Goal: Information Seeking & Learning: Compare options

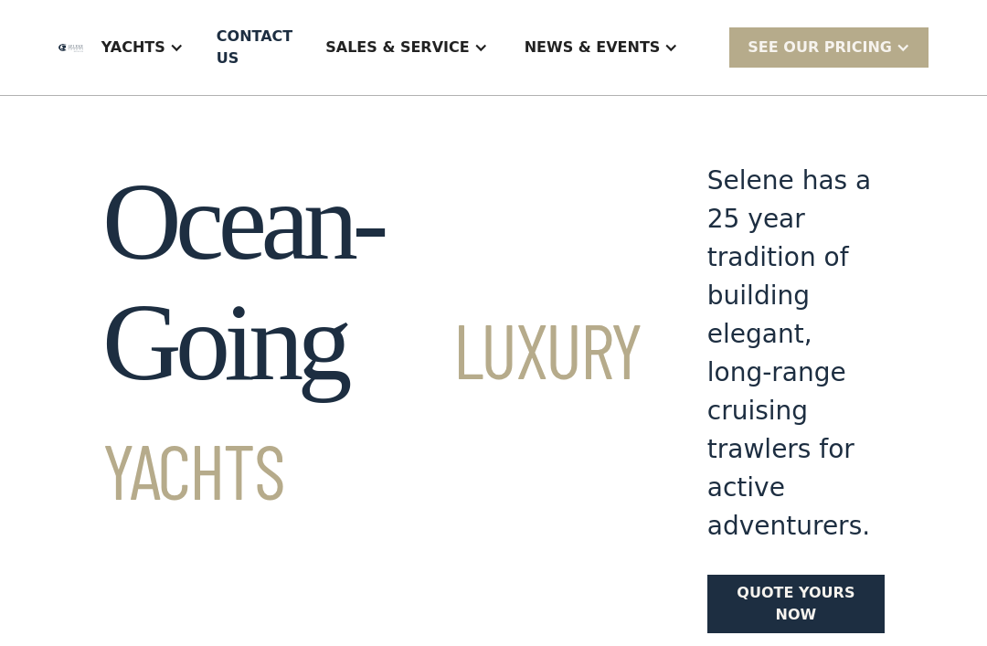
click at [165, 42] on div "Yachts" at bounding box center [133, 48] width 64 height 22
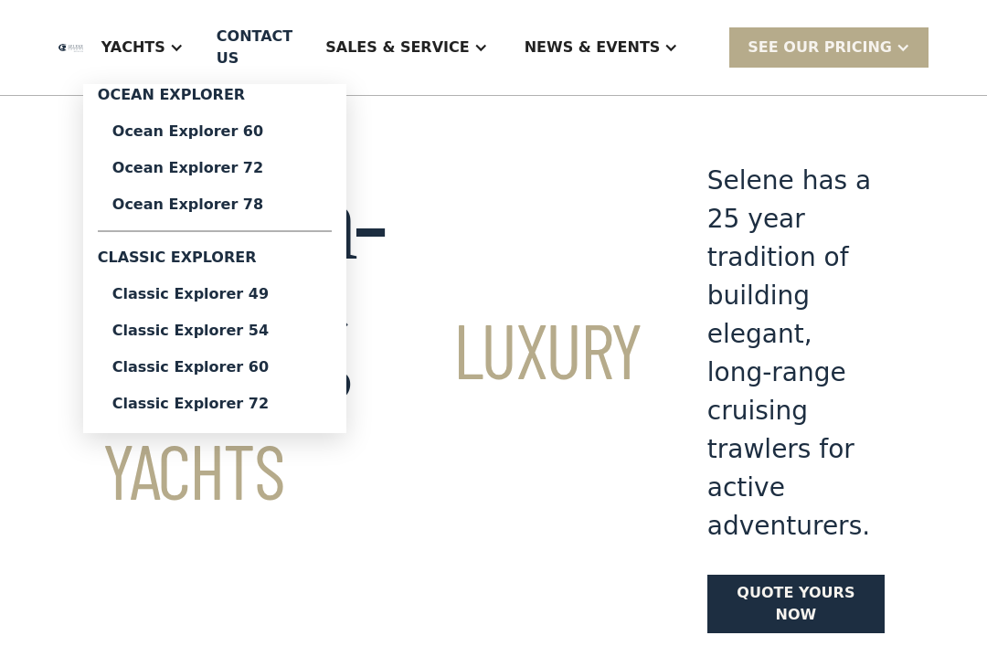
click at [192, 408] on div "Classic Explorer 72" at bounding box center [214, 404] width 205 height 15
click at [210, 208] on div "Ocean Explorer 78" at bounding box center [214, 204] width 205 height 15
click at [198, 179] on link "Ocean Explorer 72" at bounding box center [215, 168] width 234 height 37
click at [207, 288] on div "Classic Explorer 49" at bounding box center [214, 294] width 205 height 15
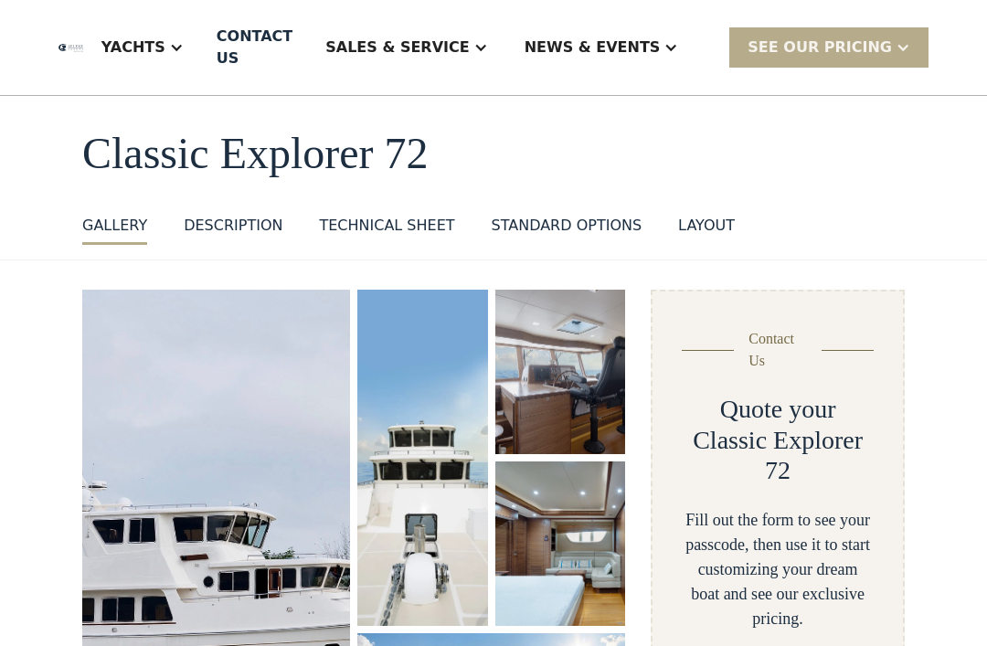
scroll to position [72, 0]
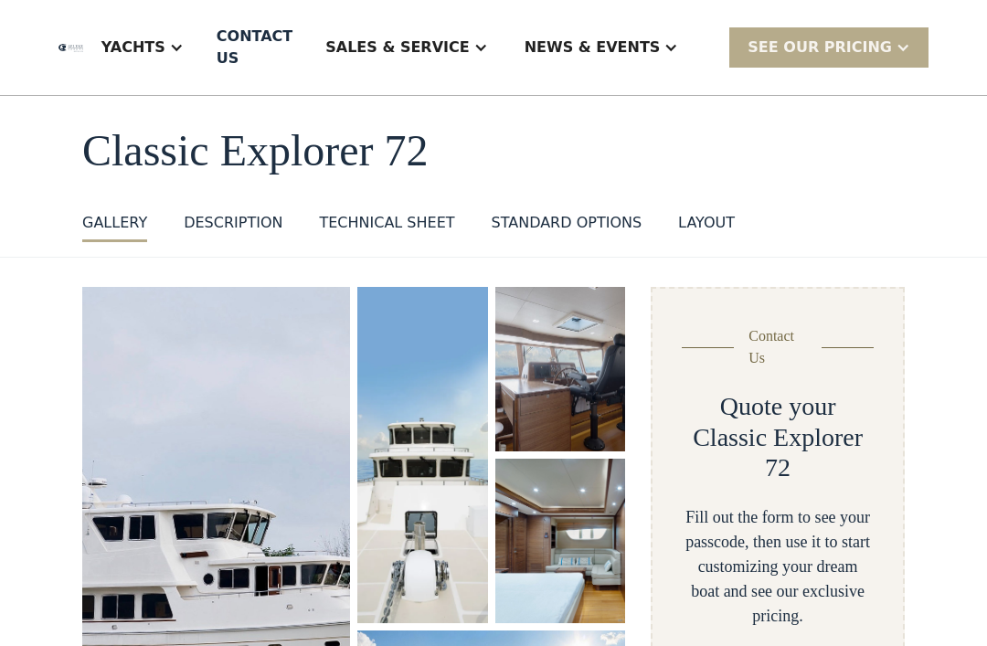
click at [162, 336] on img "open lightbox" at bounding box center [216, 548] width 268 height 523
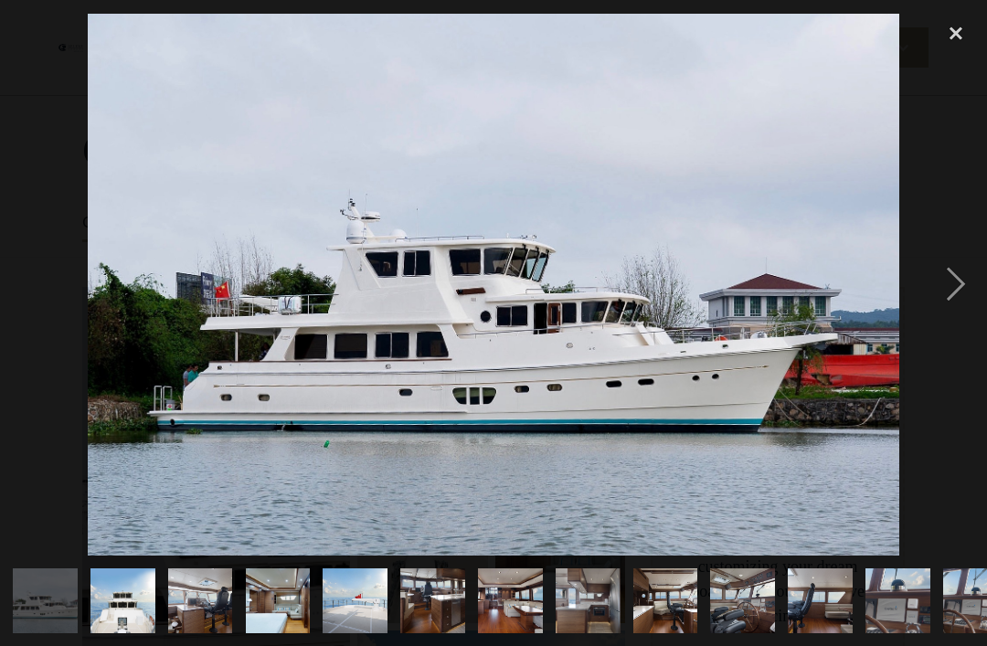
click at [197, 346] on img at bounding box center [494, 285] width 813 height 542
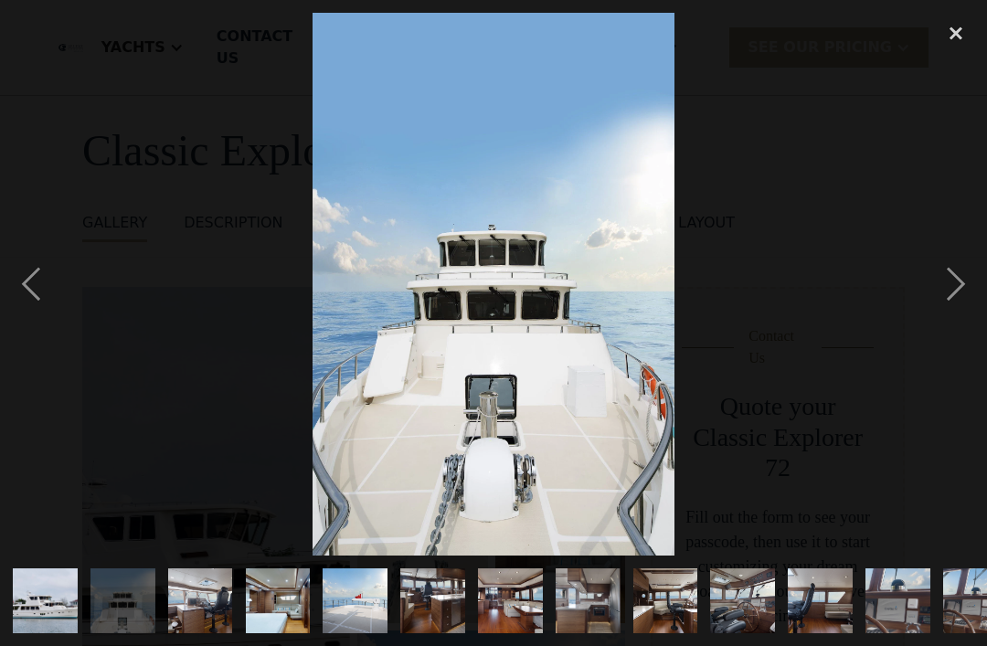
click at [174, 296] on div at bounding box center [493, 284] width 987 height 543
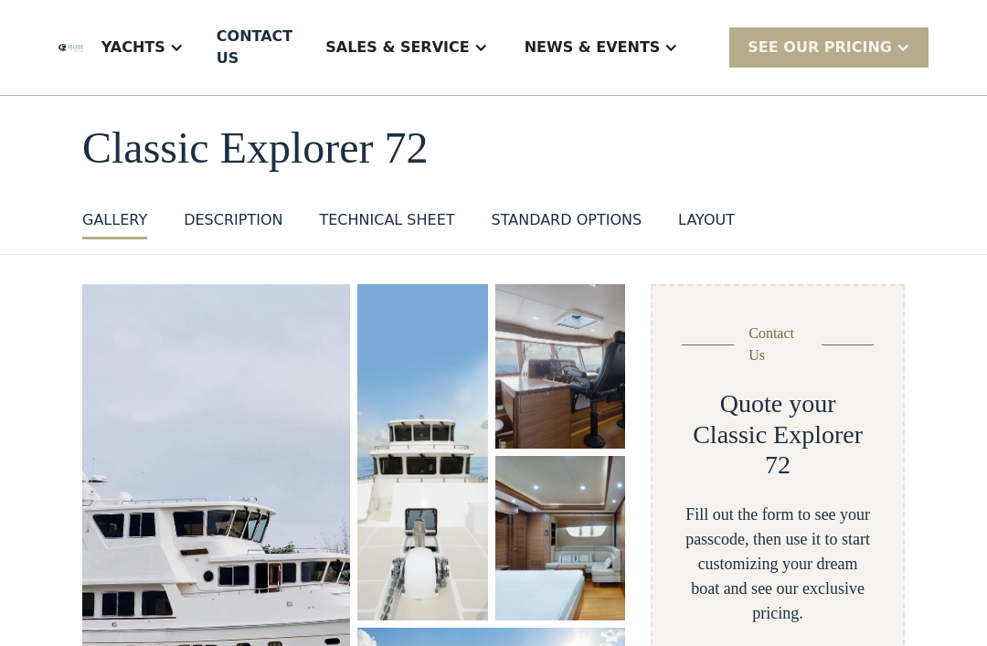
scroll to position [76, 0]
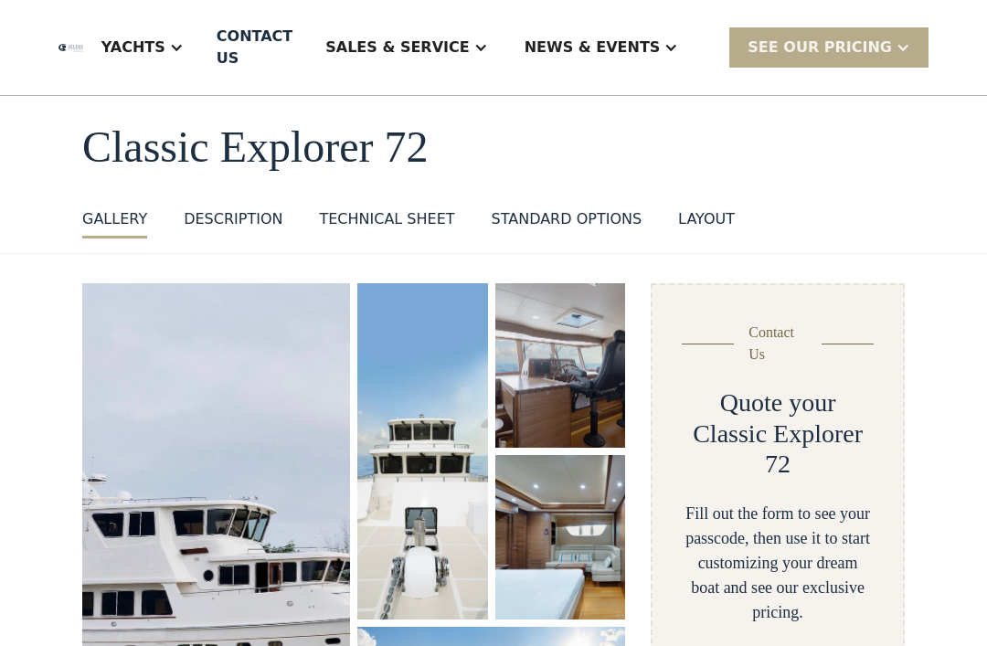
click at [155, 354] on img "open lightbox" at bounding box center [216, 545] width 270 height 526
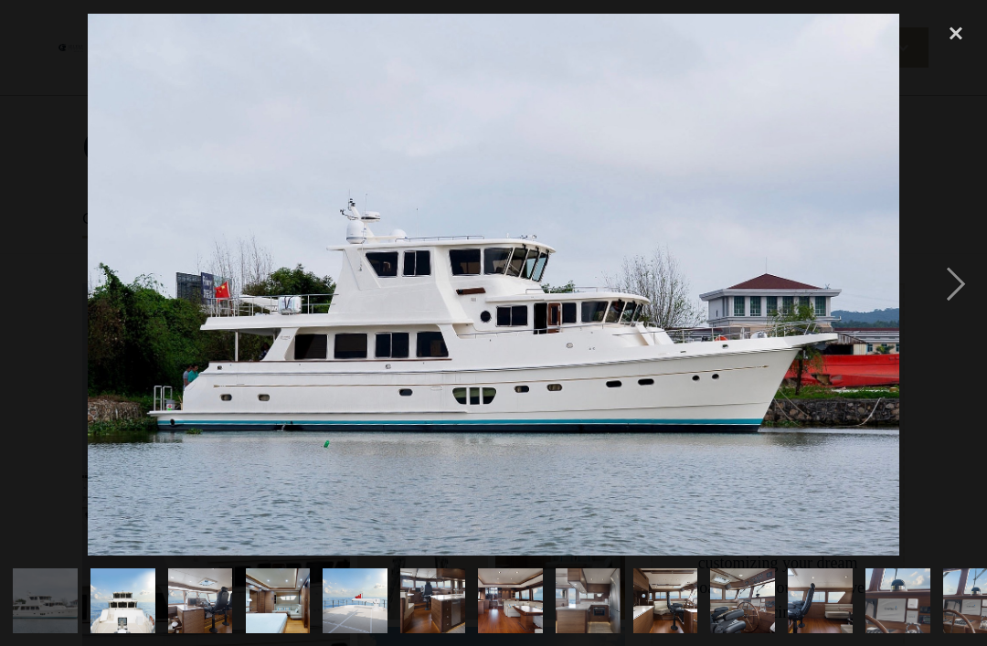
click at [960, 320] on div "next image" at bounding box center [956, 284] width 62 height 543
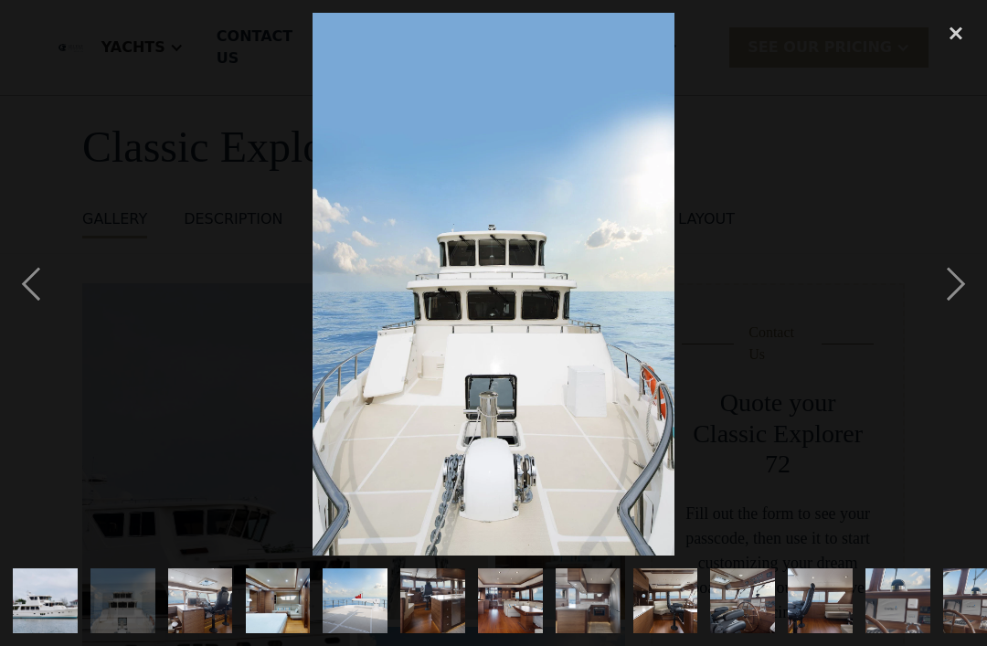
click at [974, 321] on div "next image" at bounding box center [956, 284] width 62 height 543
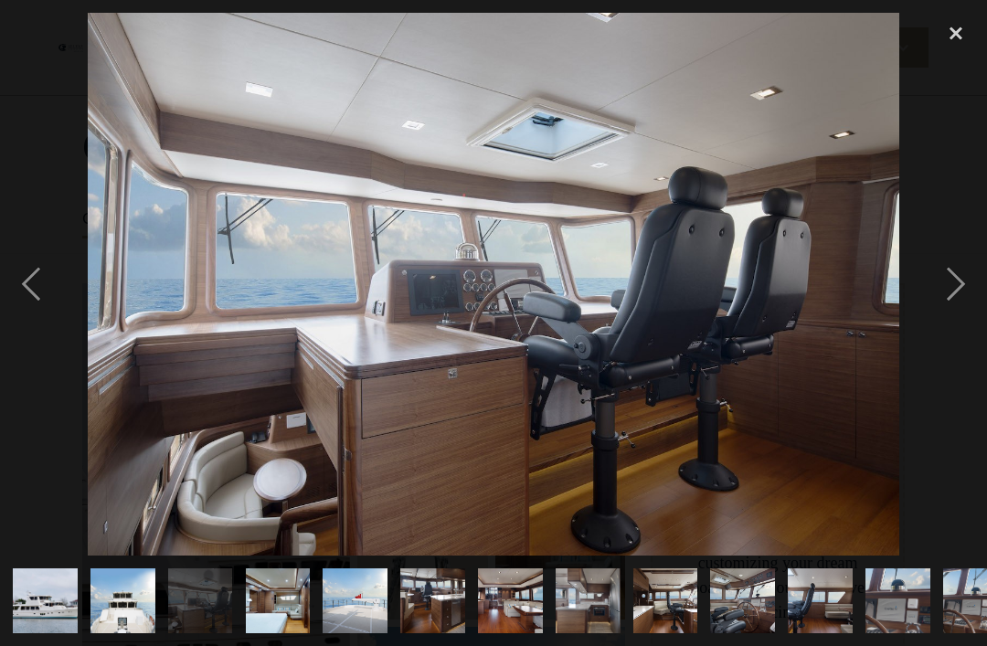
click at [969, 324] on div "next image" at bounding box center [956, 284] width 62 height 543
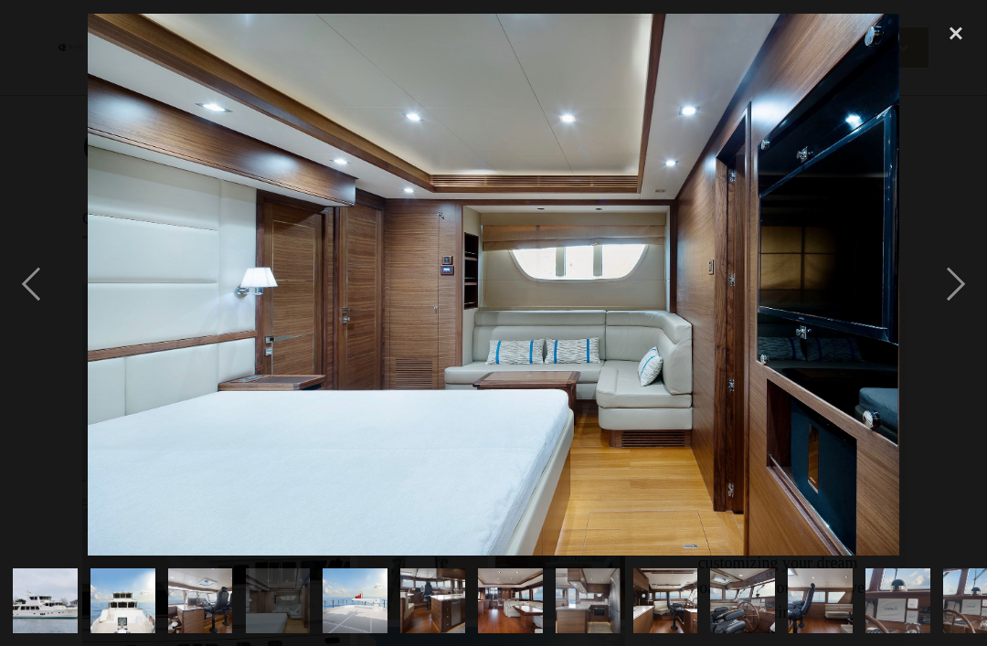
click at [971, 318] on div "next image" at bounding box center [956, 284] width 62 height 543
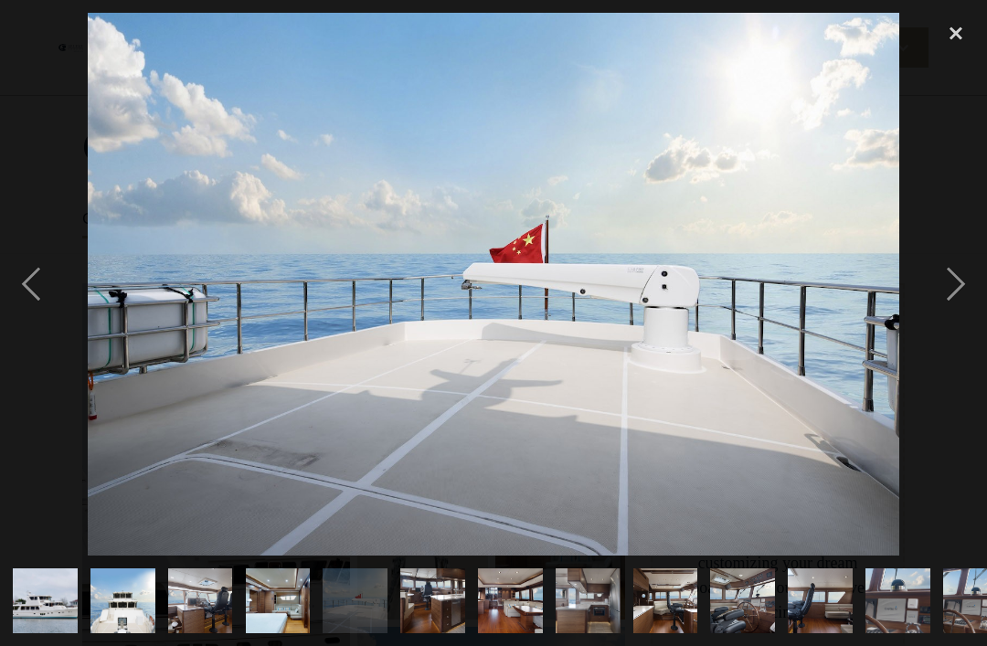
click at [963, 321] on div "next image" at bounding box center [956, 284] width 62 height 543
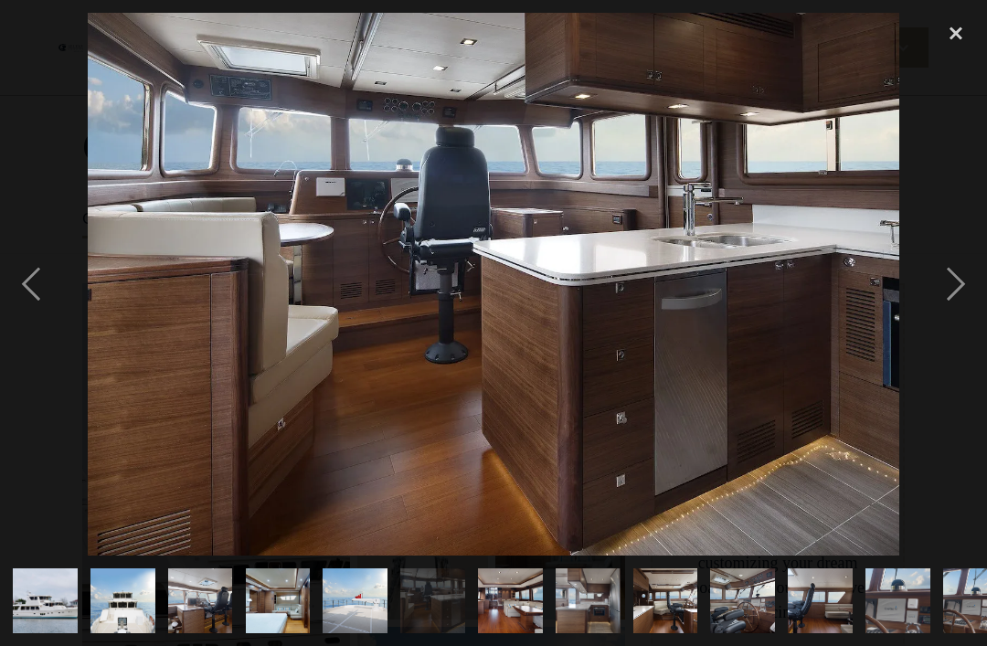
click at [41, 293] on div "previous image" at bounding box center [31, 284] width 62 height 543
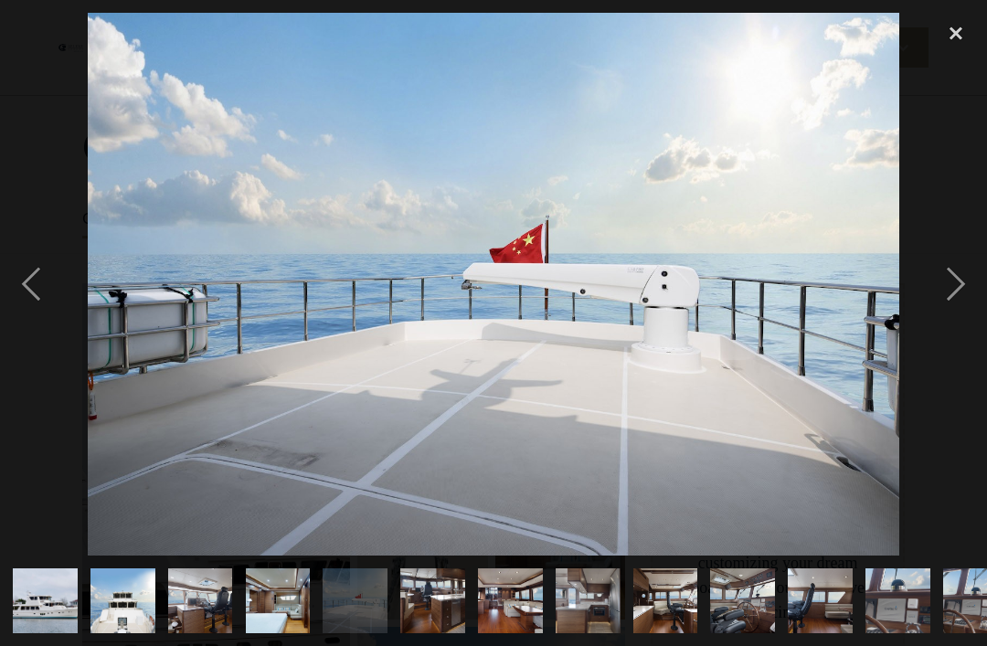
click at [960, 319] on div "next image" at bounding box center [956, 284] width 62 height 543
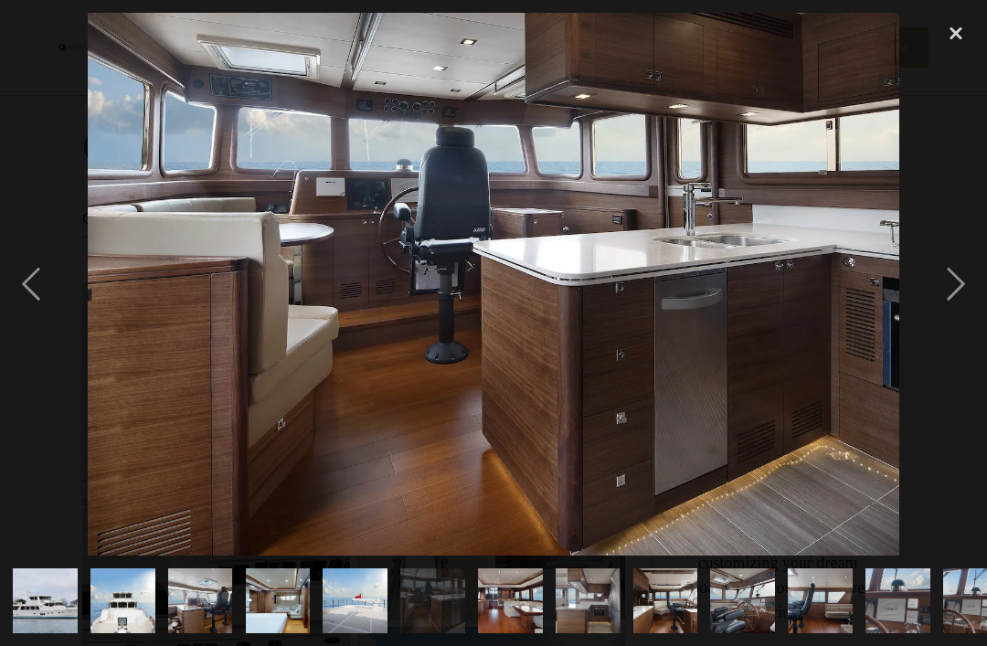
click at [957, 316] on div "next image" at bounding box center [956, 284] width 62 height 543
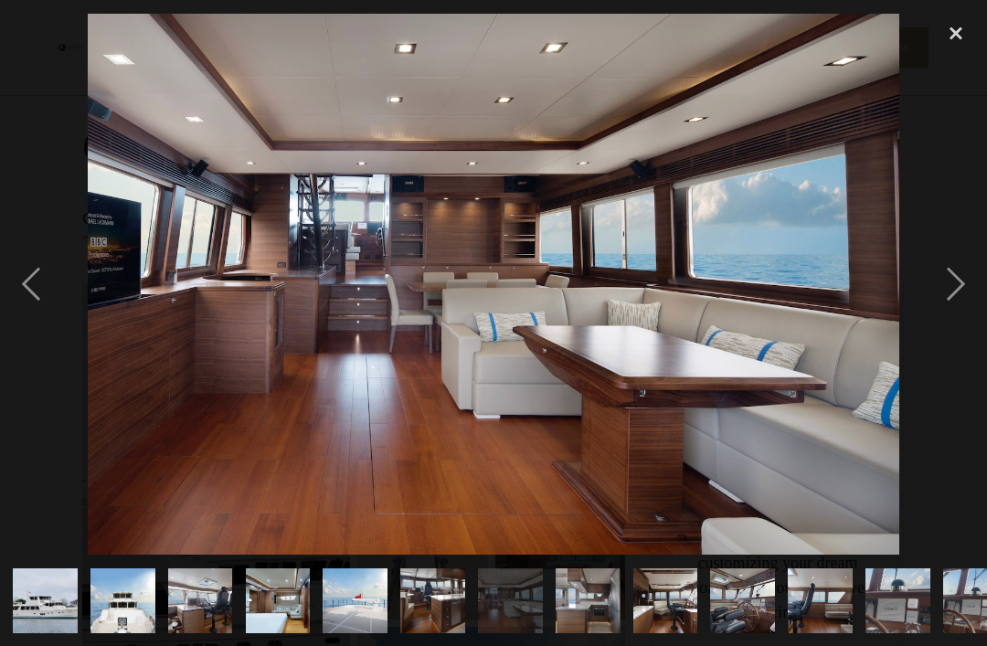
click at [959, 326] on div "next image" at bounding box center [956, 284] width 62 height 543
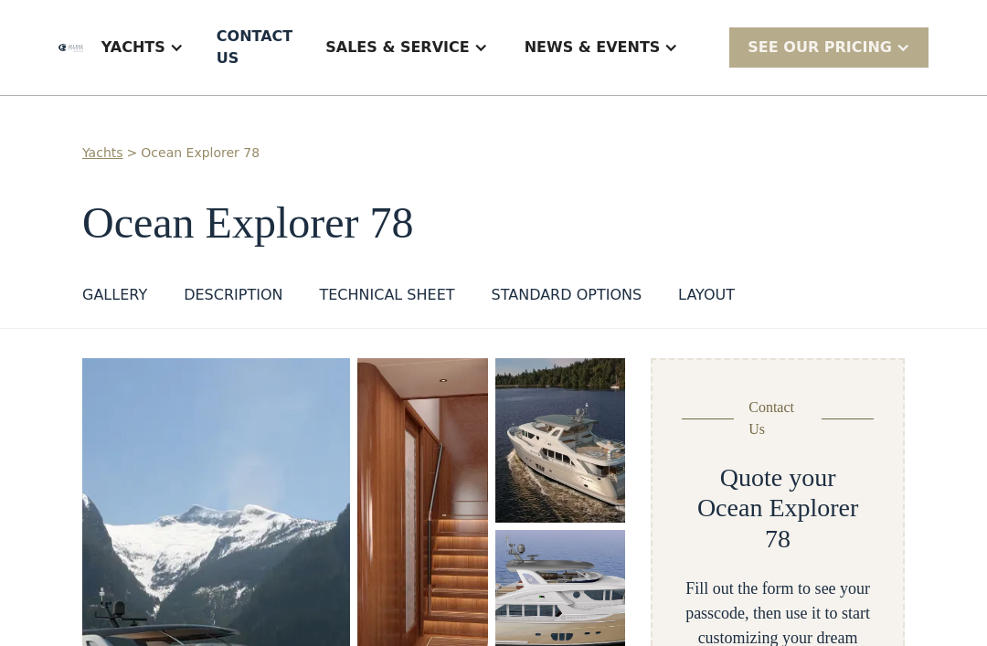
click at [170, 418] on img "open lightbox" at bounding box center [216, 612] width 268 height 508
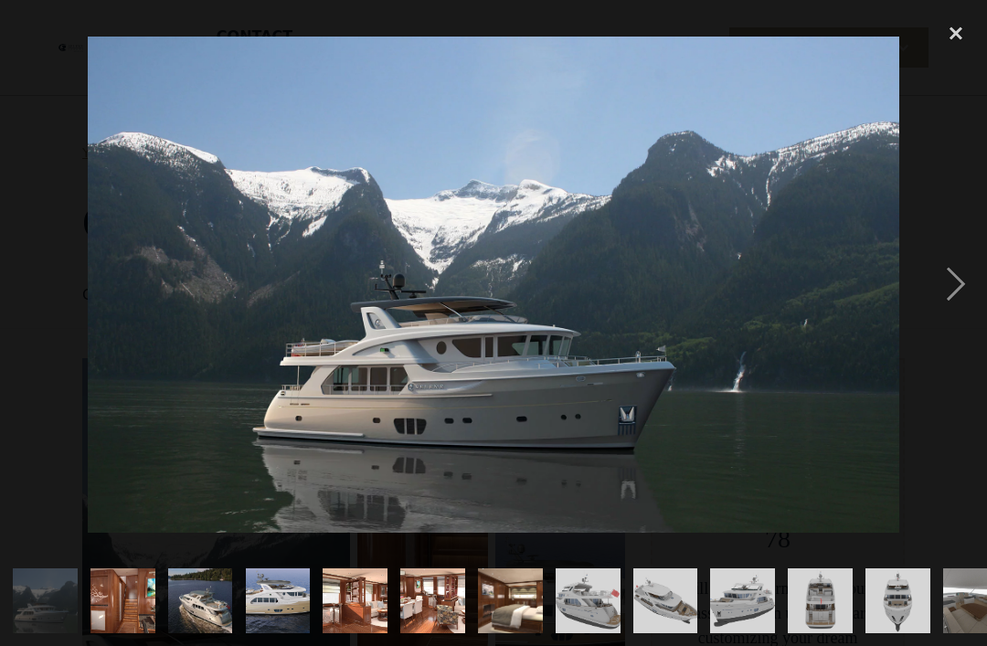
click at [954, 327] on div "next image" at bounding box center [956, 284] width 62 height 543
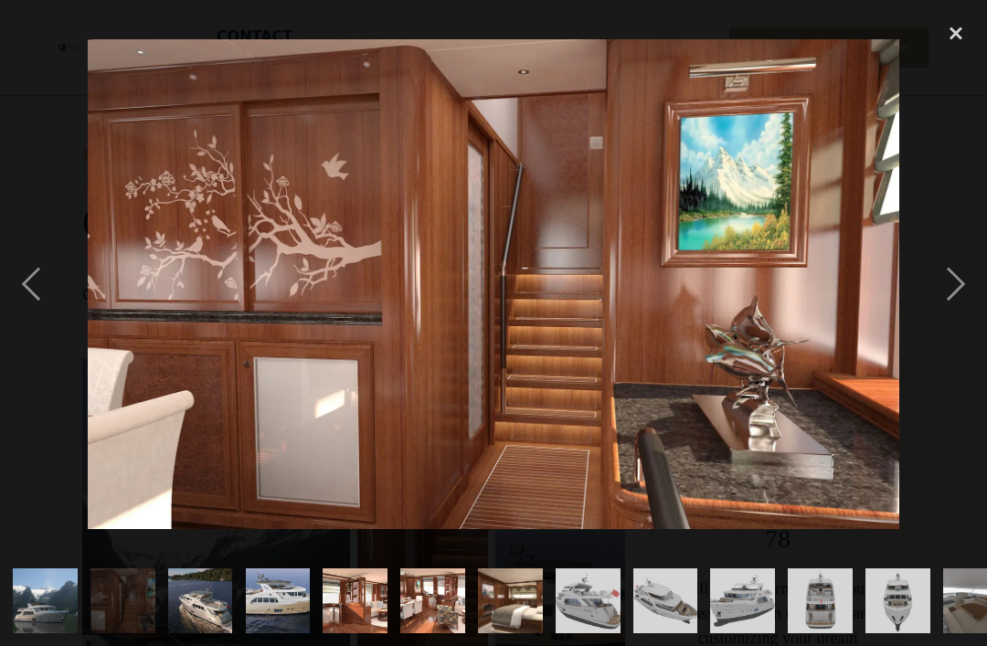
click at [971, 324] on div "next image" at bounding box center [956, 284] width 62 height 543
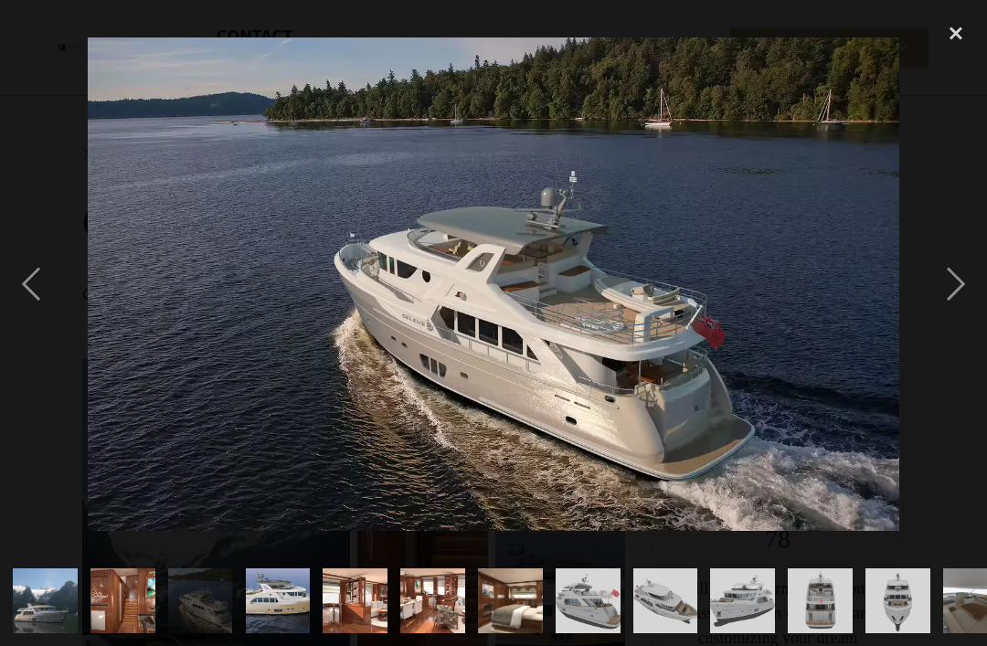
click at [974, 322] on div "next image" at bounding box center [956, 284] width 62 height 543
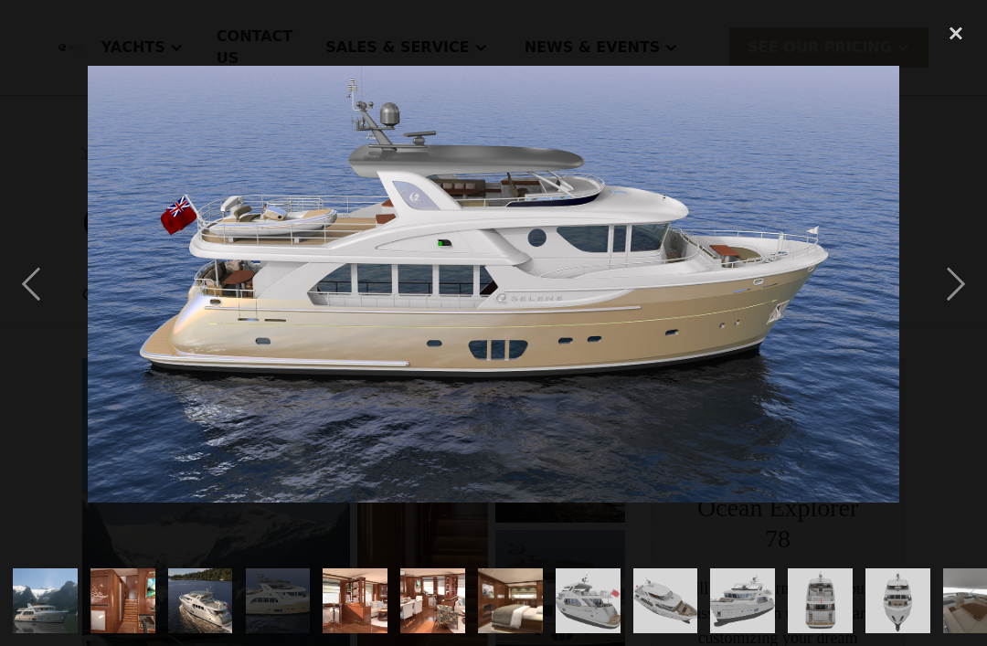
click at [969, 324] on div "next image" at bounding box center [956, 284] width 62 height 543
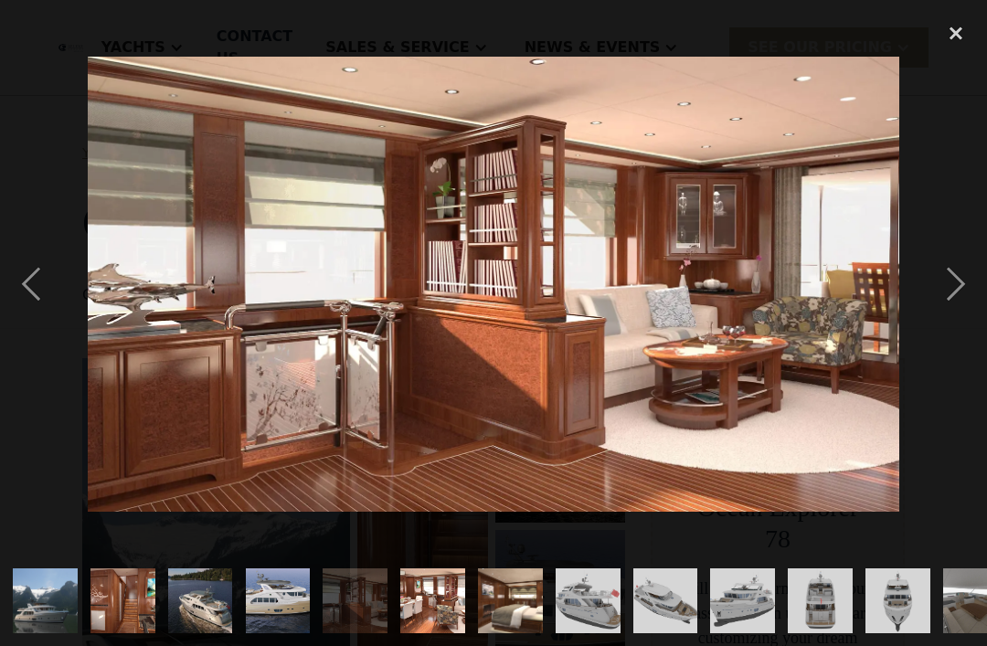
click at [961, 325] on div "next image" at bounding box center [956, 284] width 62 height 543
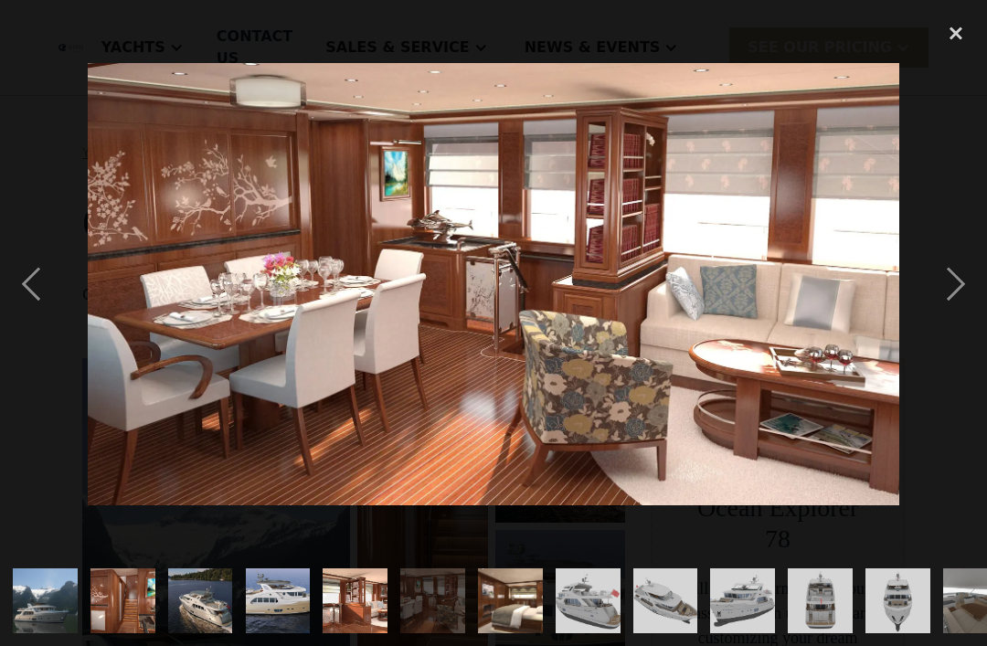
click at [971, 314] on div "next image" at bounding box center [956, 284] width 62 height 543
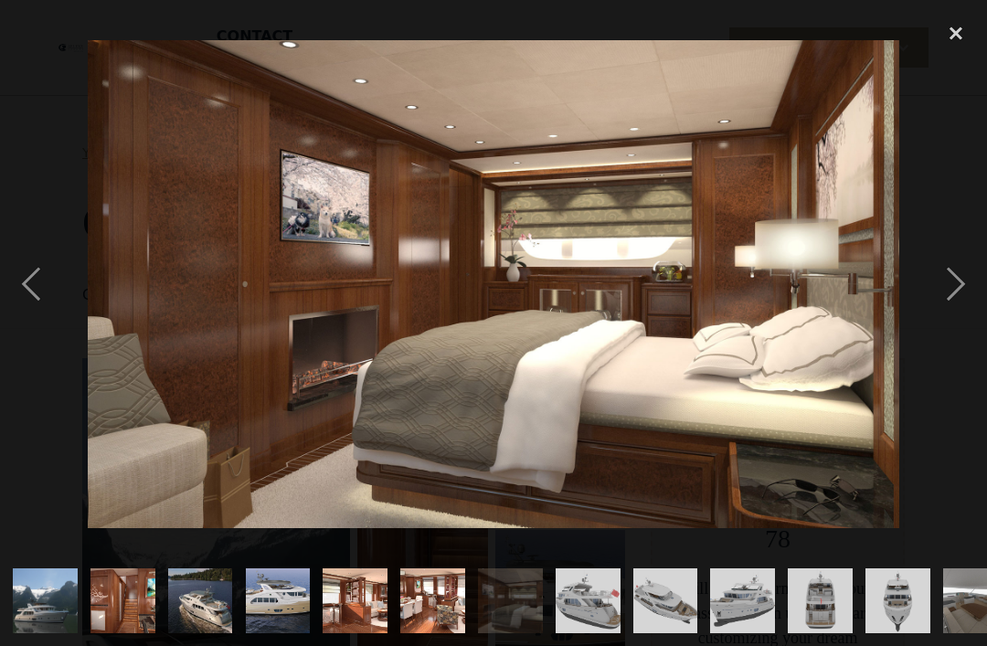
click at [972, 317] on div "next image" at bounding box center [956, 284] width 62 height 543
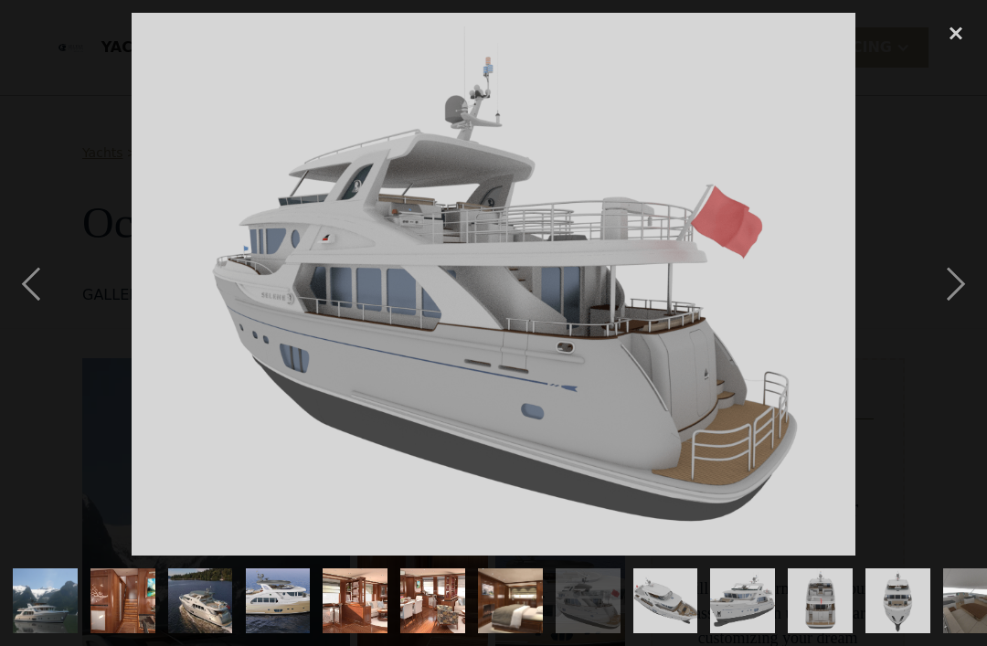
click at [974, 314] on div "next image" at bounding box center [956, 284] width 62 height 543
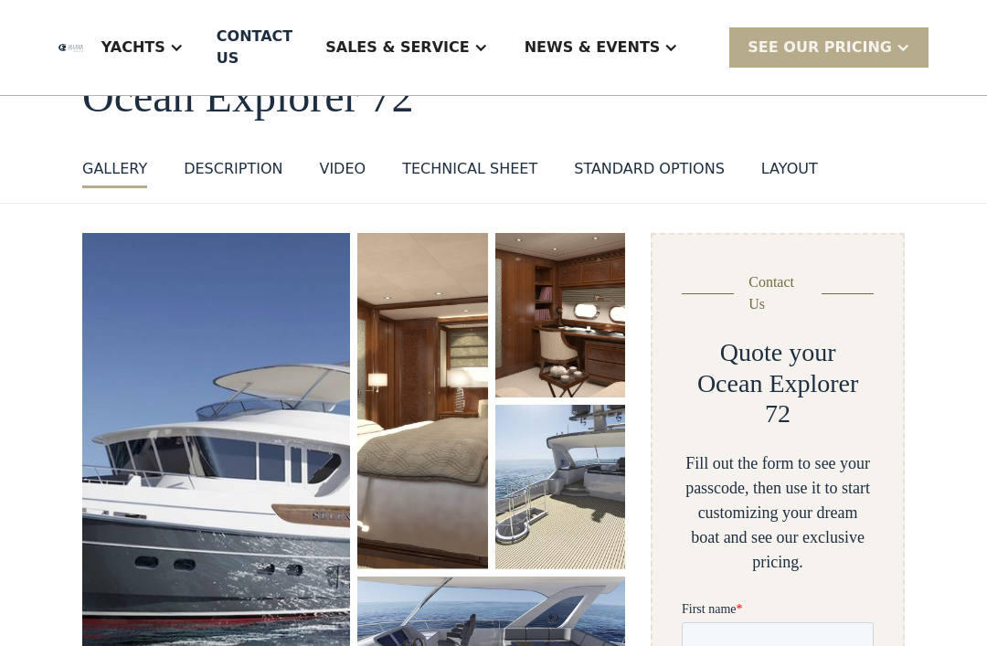
click at [170, 384] on img "open lightbox" at bounding box center [216, 487] width 268 height 508
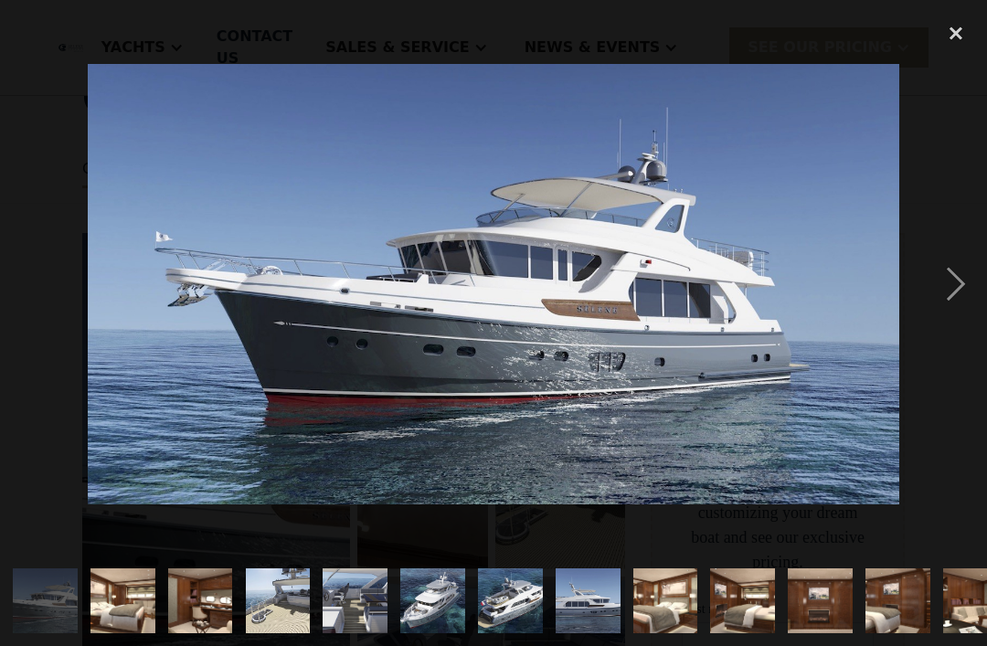
click at [974, 309] on div "next image" at bounding box center [956, 284] width 62 height 543
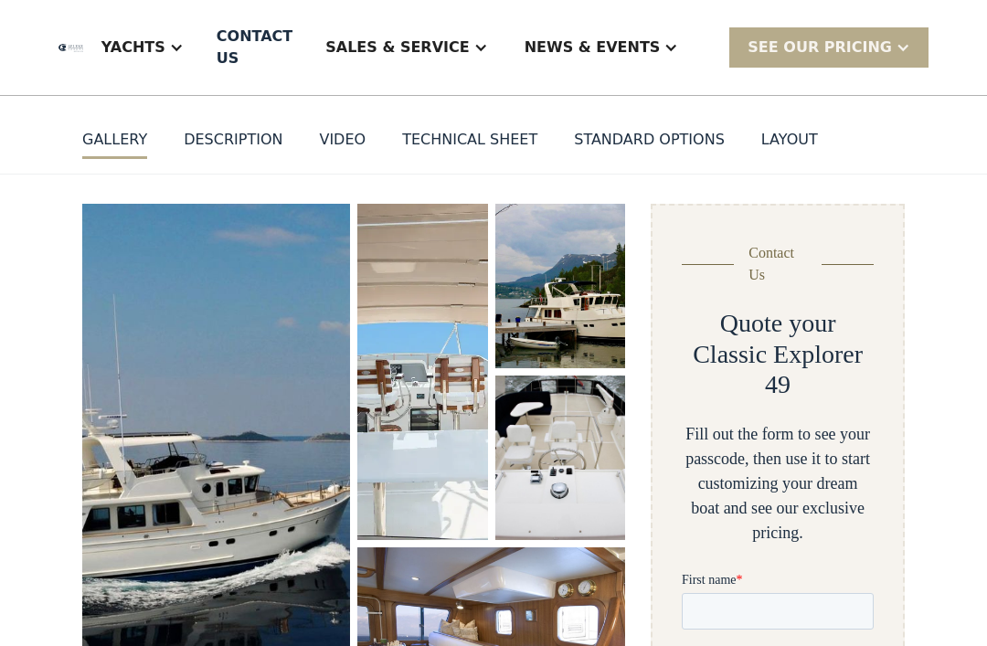
scroll to position [155, 0]
click at [197, 60] on div "Yachts" at bounding box center [142, 47] width 119 height 73
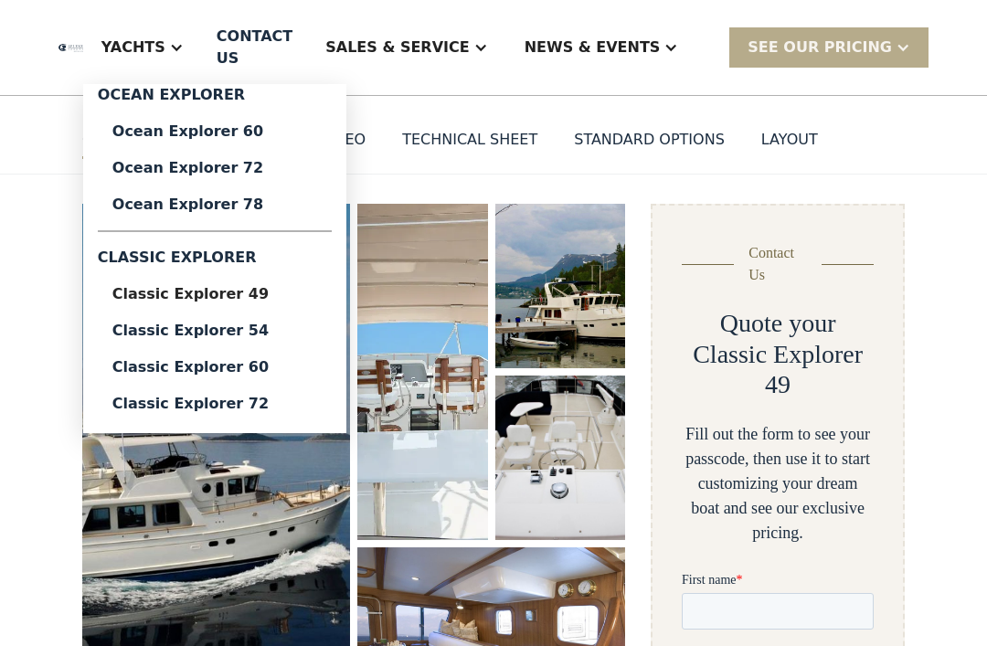
click at [225, 357] on link "Classic Explorer 60" at bounding box center [215, 367] width 234 height 37
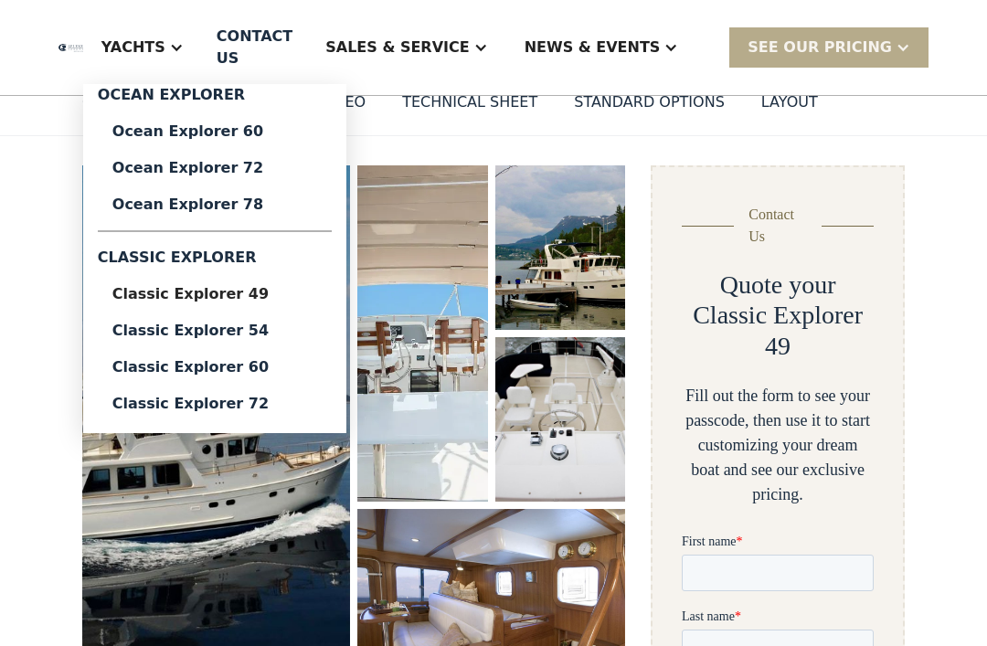
scroll to position [214, 0]
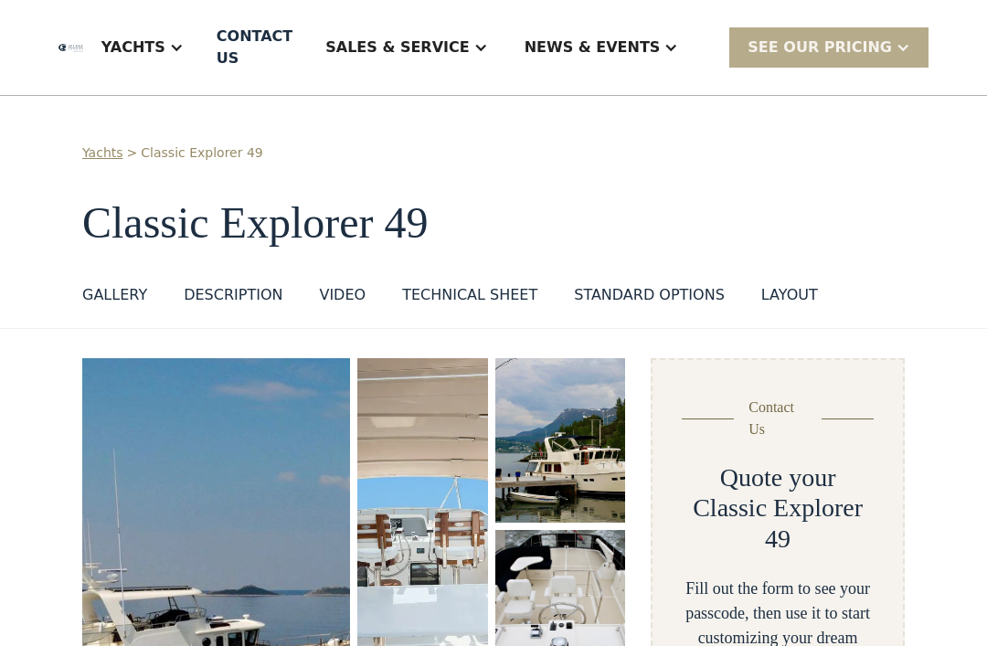
scroll to position [0, 0]
click at [110, 292] on div "GALLERY" at bounding box center [114, 295] width 65 height 22
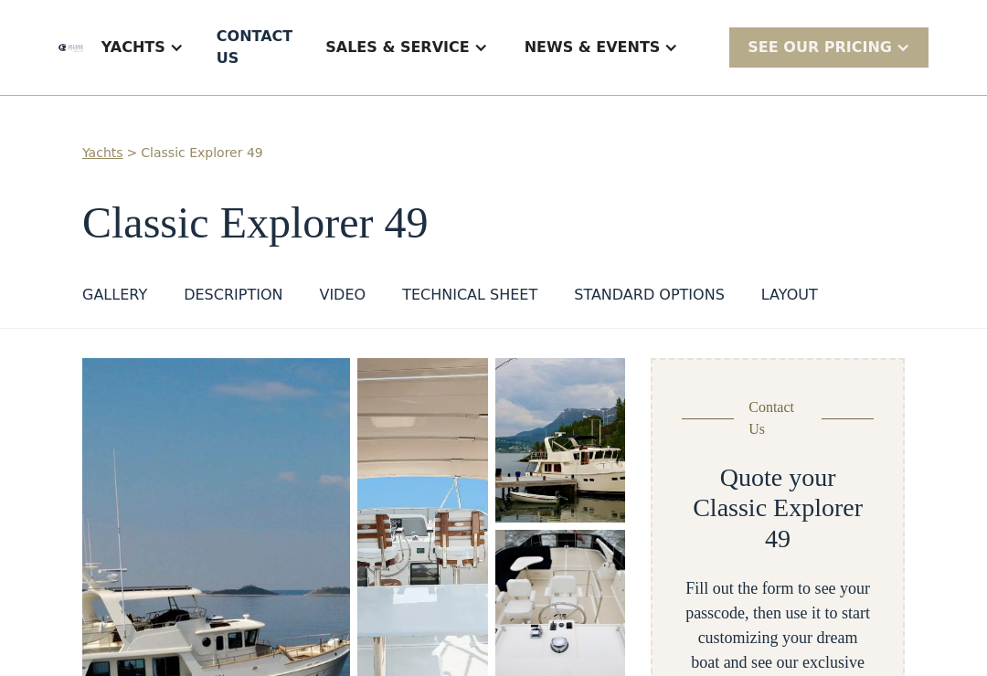
click at [165, 56] on div "Yachts" at bounding box center [133, 48] width 64 height 22
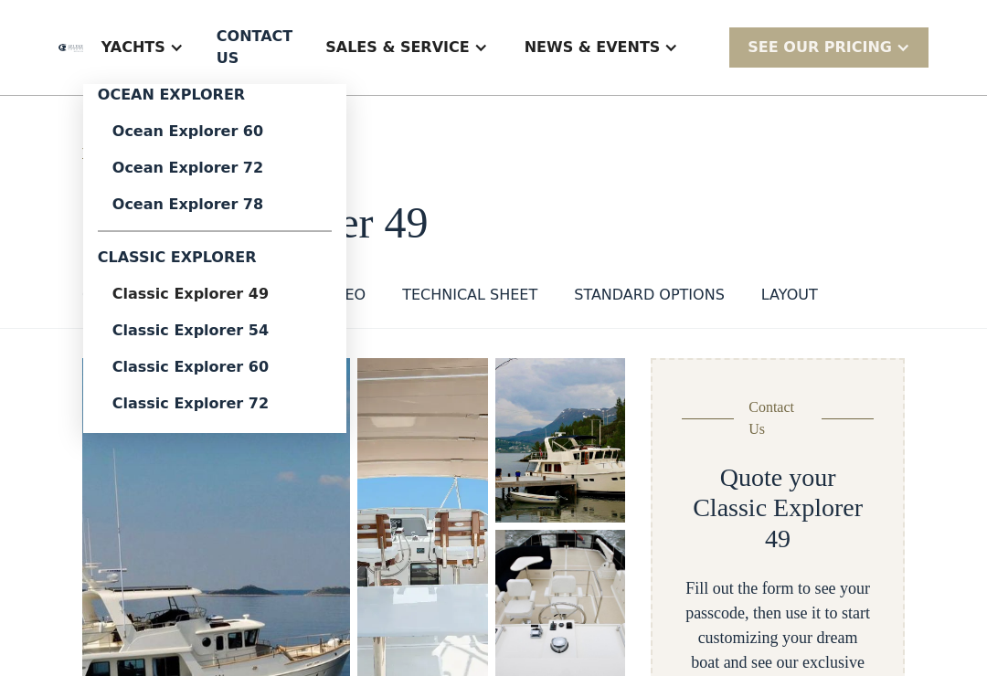
click at [869, 57] on div "SEE Our Pricing" at bounding box center [820, 48] width 144 height 22
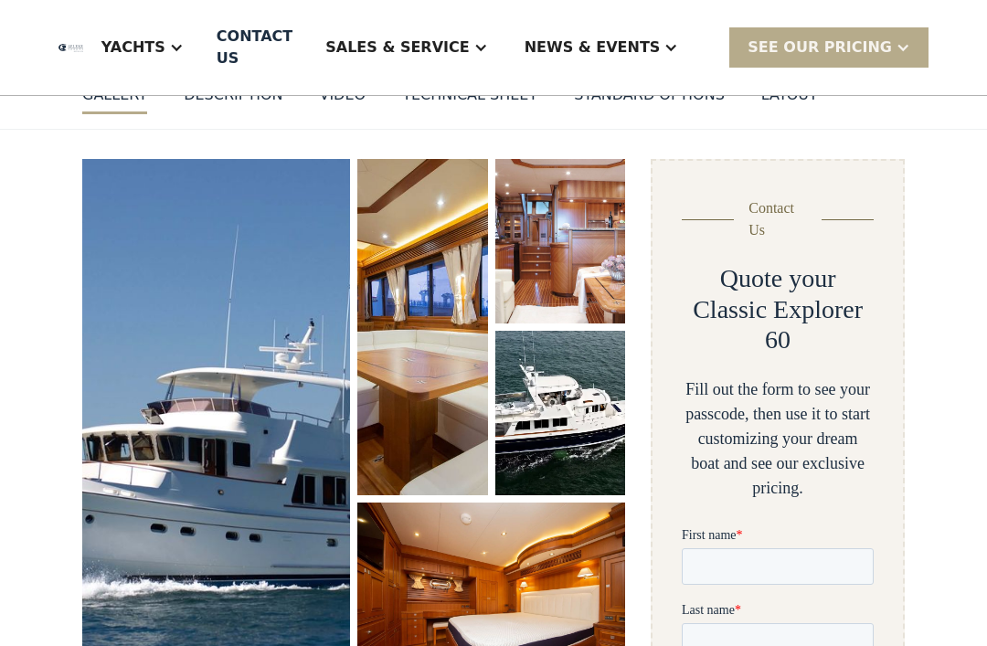
scroll to position [206, 0]
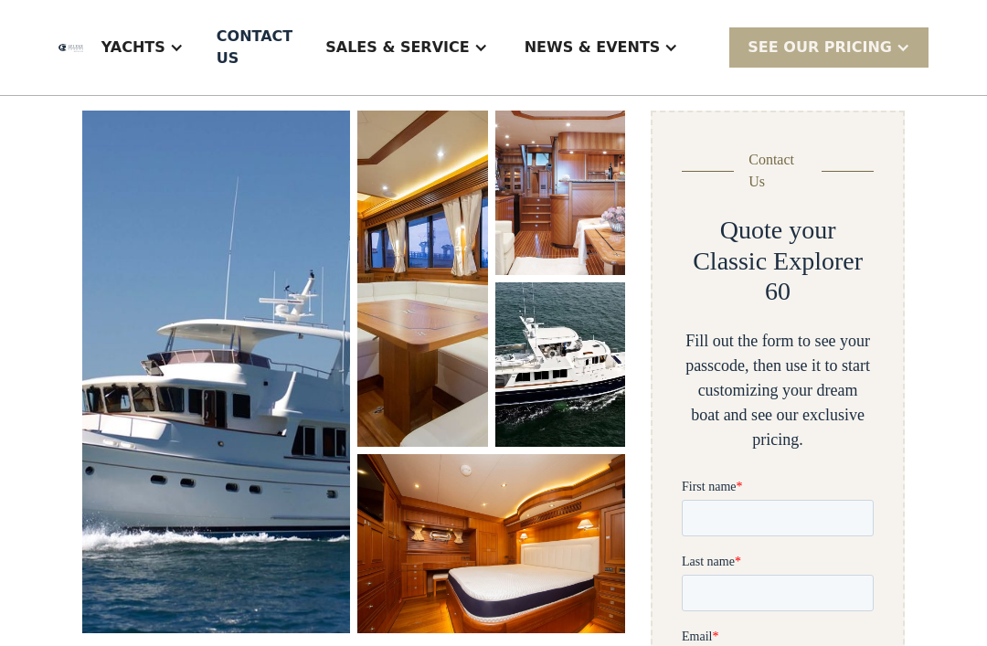
click at [193, 368] on img "open lightbox" at bounding box center [216, 373] width 268 height 522
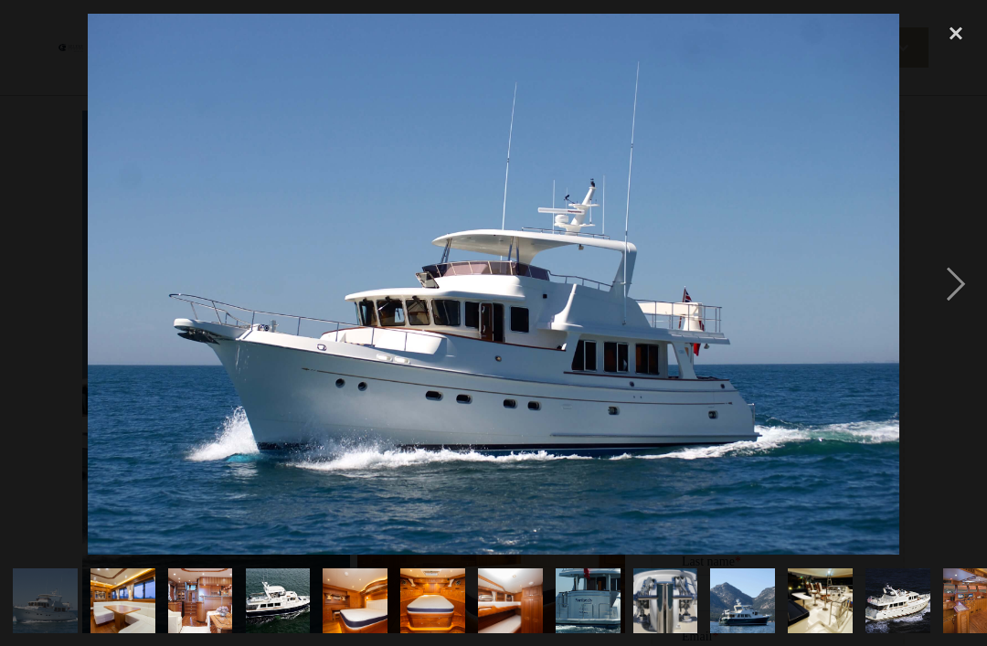
click at [953, 300] on div "next image" at bounding box center [956, 284] width 62 height 543
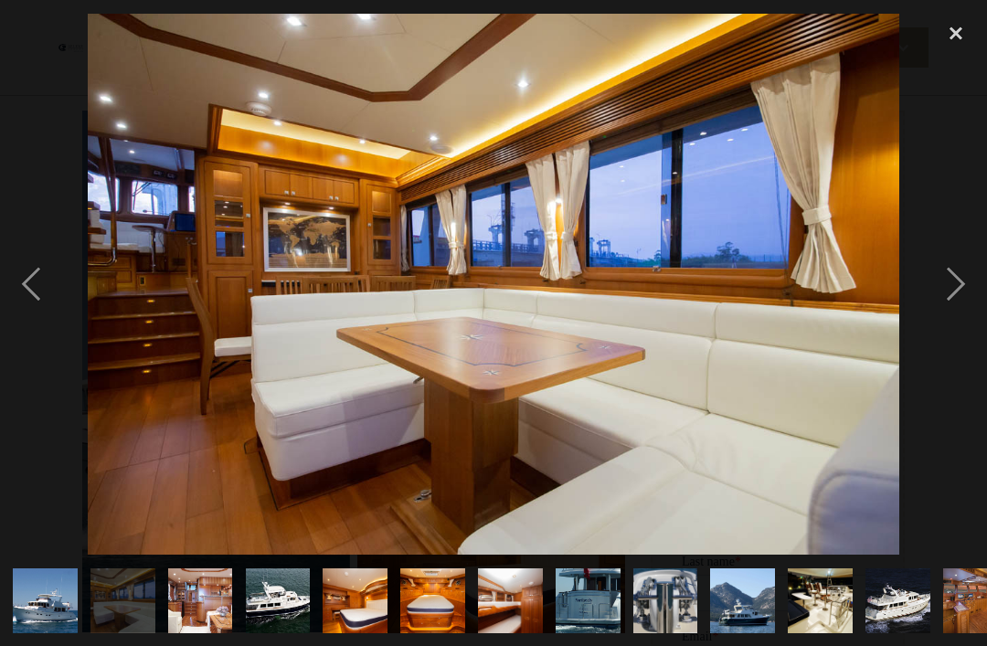
click at [960, 314] on div "next image" at bounding box center [956, 284] width 62 height 543
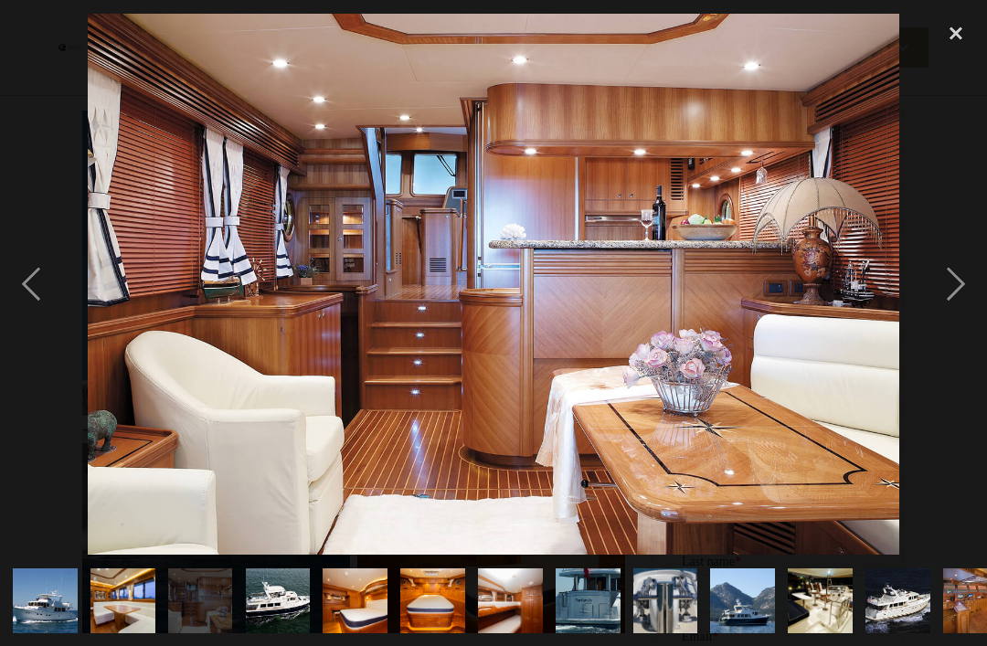
click at [956, 311] on div "next image" at bounding box center [956, 284] width 62 height 543
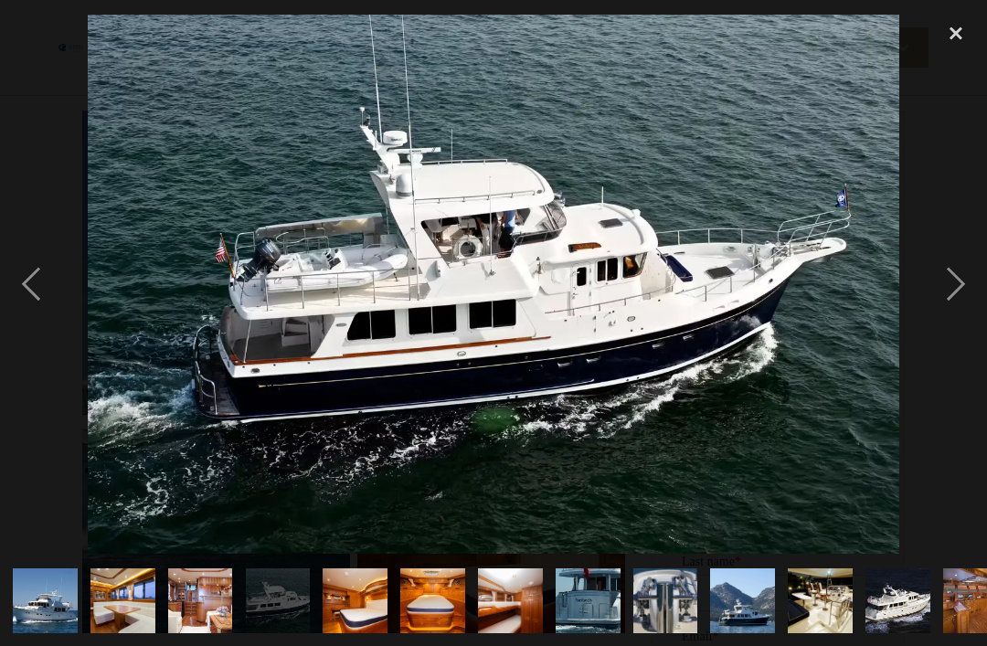
scroll to position [0, 0]
click at [978, 320] on div "next image" at bounding box center [956, 284] width 62 height 543
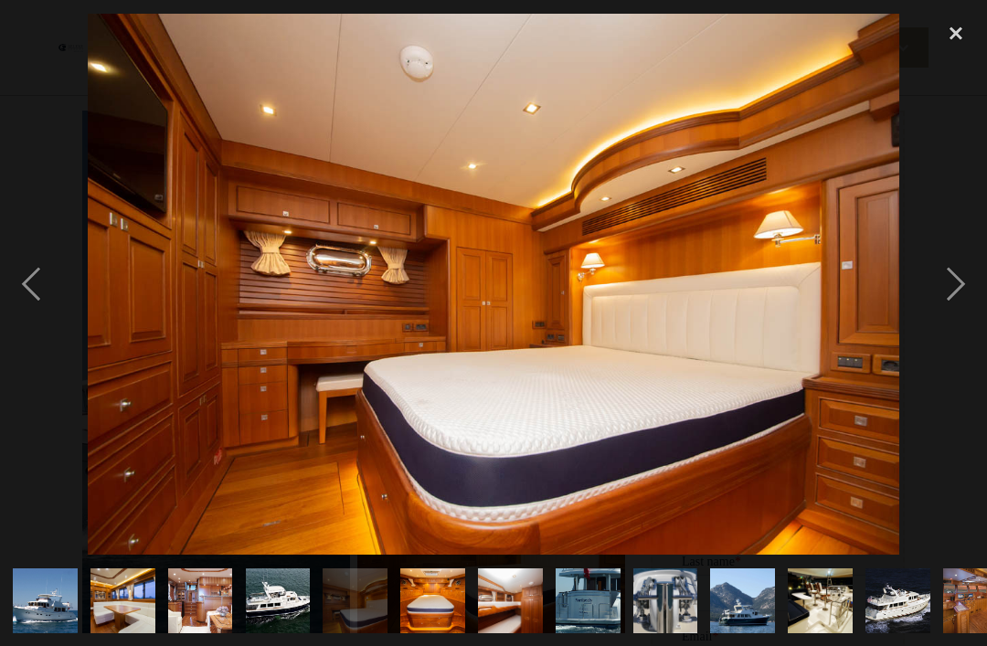
click at [946, 326] on div "next image" at bounding box center [956, 284] width 62 height 543
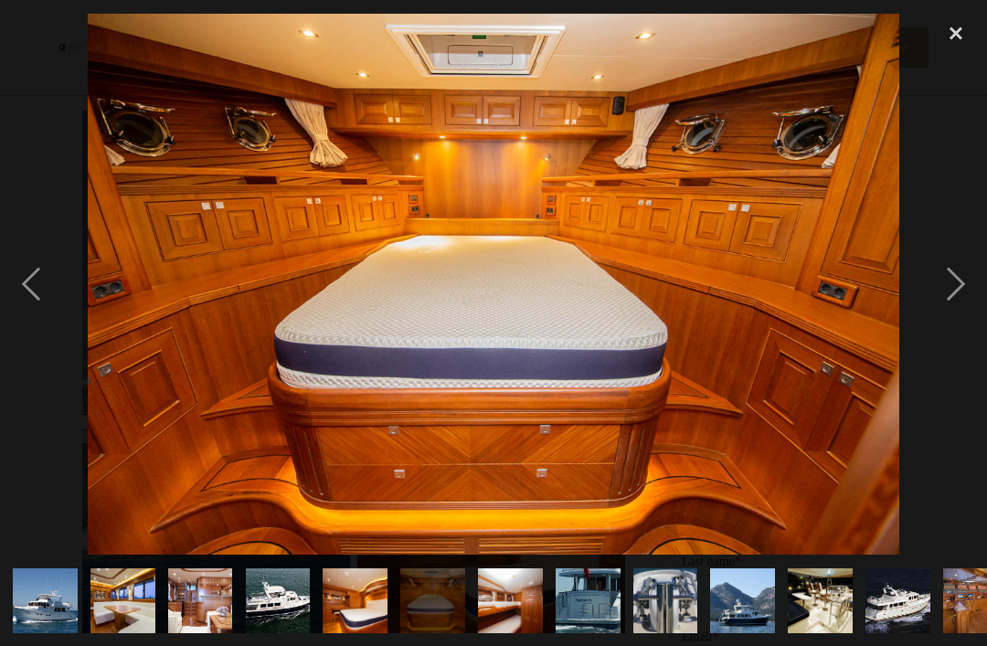
click at [973, 324] on div "next image" at bounding box center [956, 284] width 62 height 543
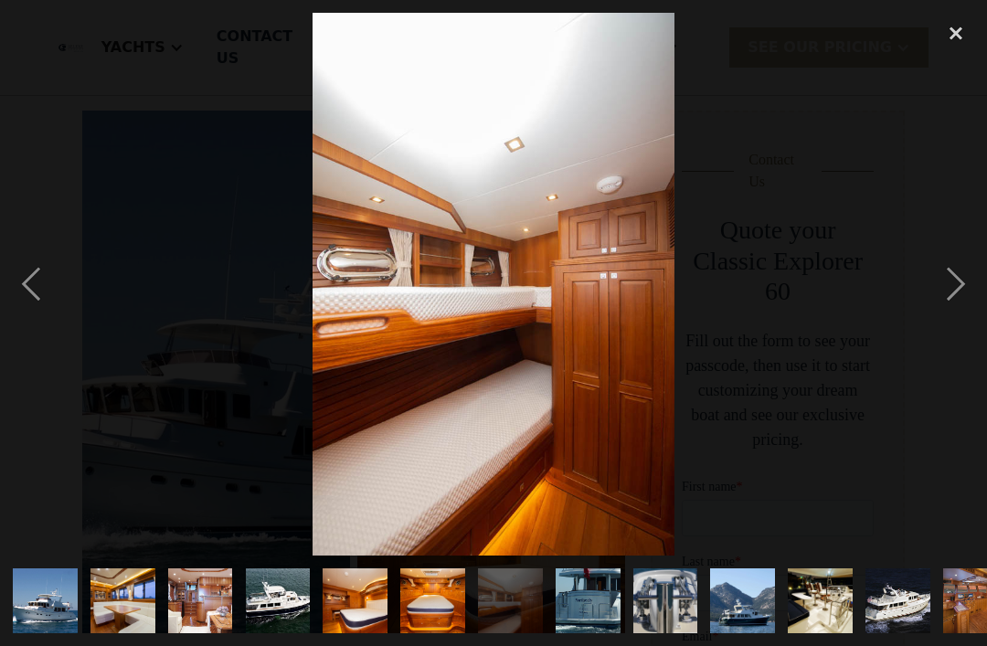
click at [977, 322] on div "next image" at bounding box center [956, 284] width 62 height 543
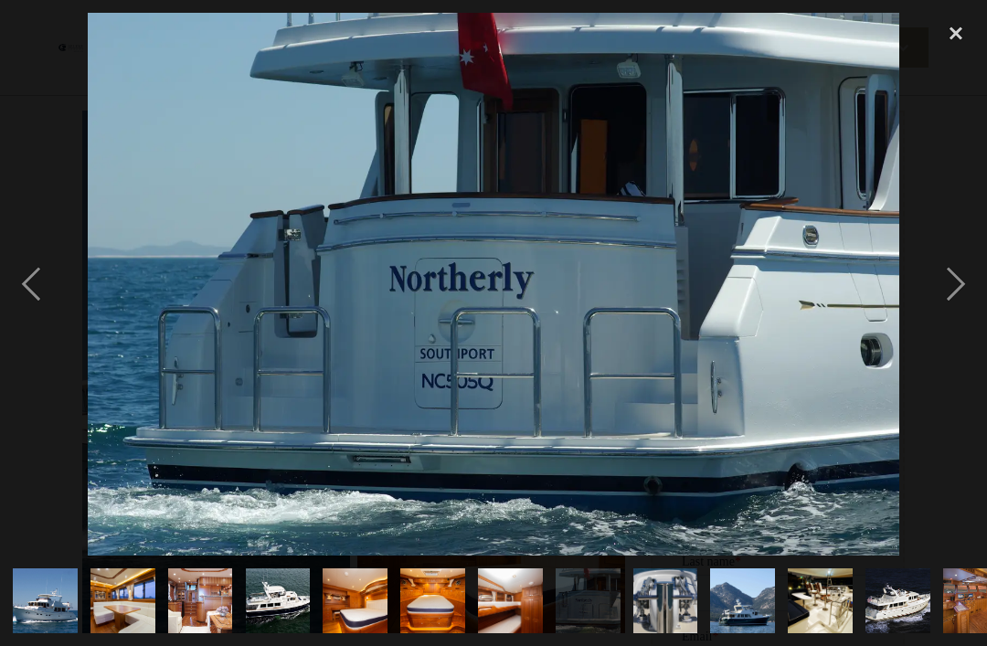
click at [969, 324] on div "next image" at bounding box center [956, 284] width 62 height 543
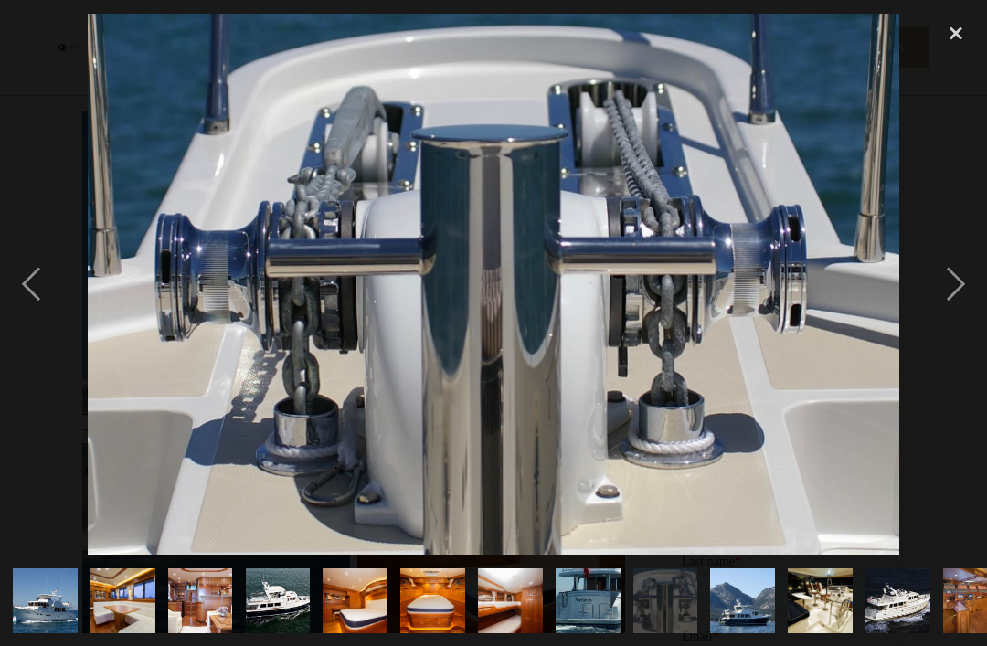
click at [980, 321] on div "next image" at bounding box center [956, 284] width 62 height 543
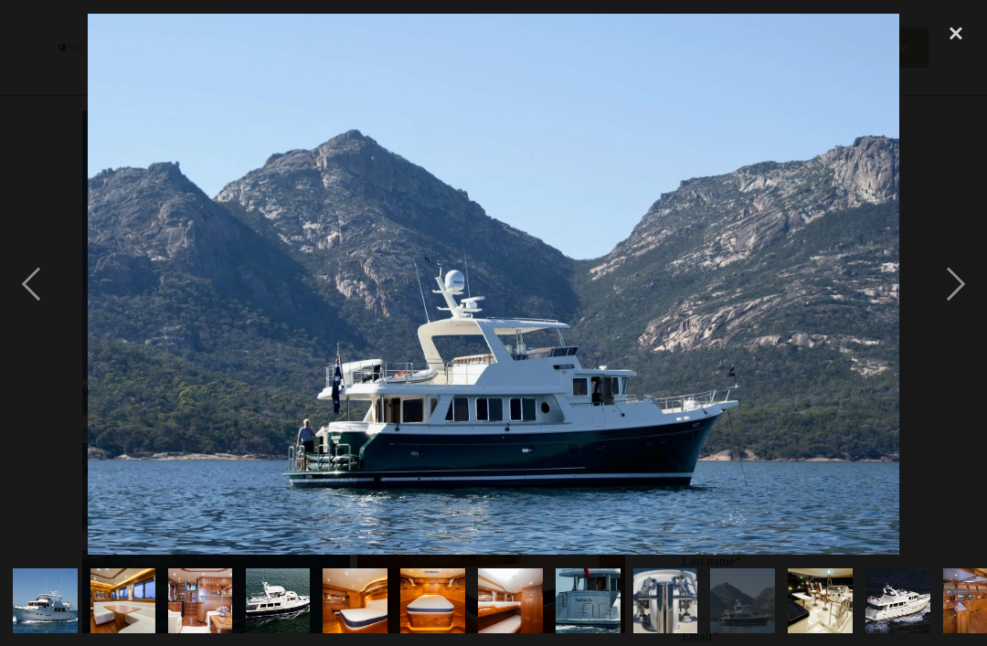
click at [975, 324] on div "next image" at bounding box center [956, 284] width 62 height 543
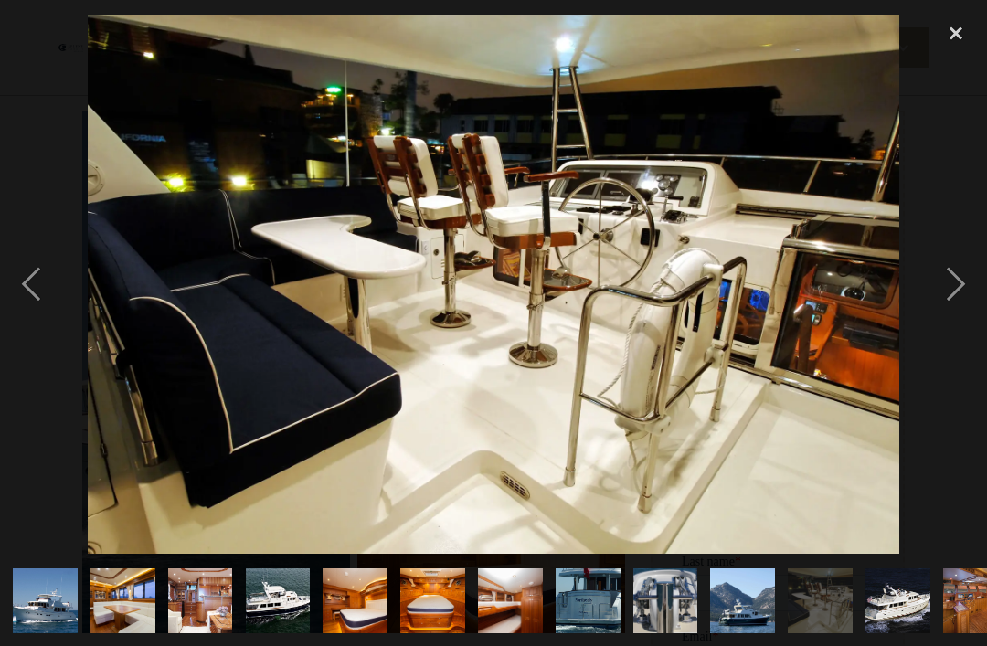
click at [975, 324] on div "next image" at bounding box center [956, 284] width 62 height 543
